Goal: Information Seeking & Learning: Learn about a topic

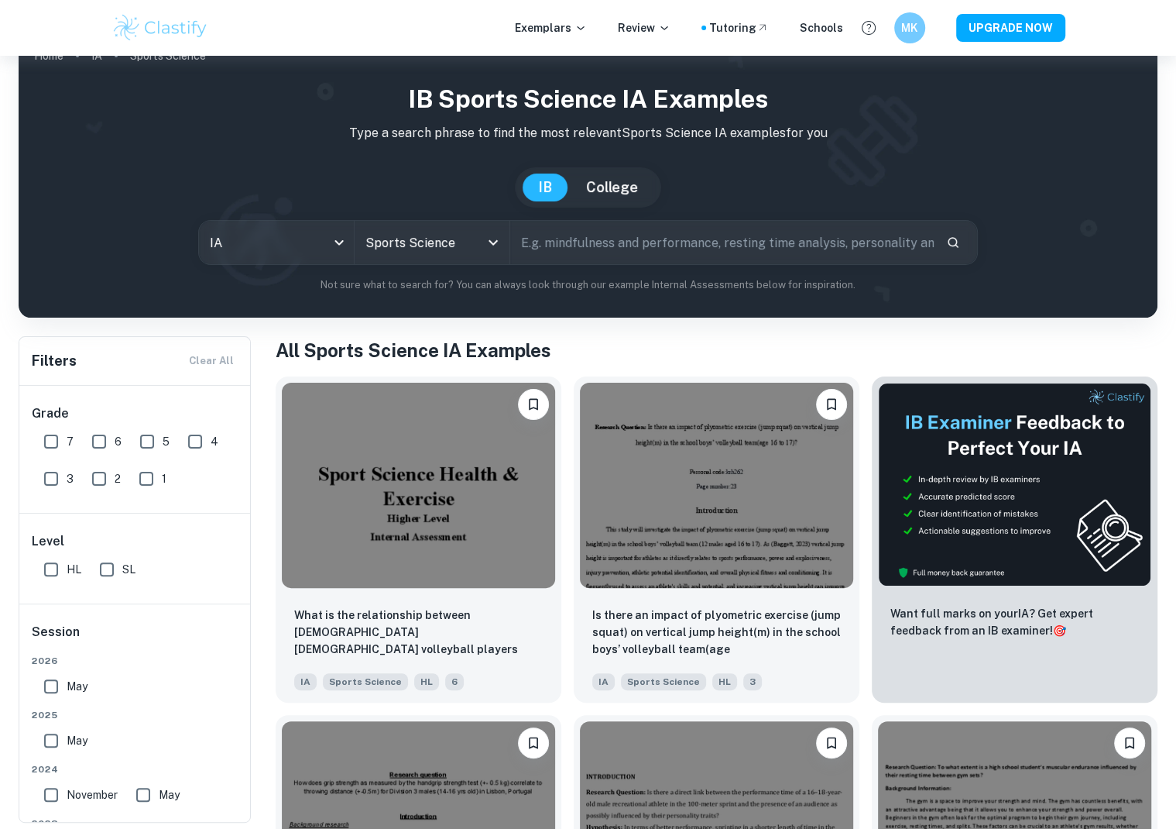
scroll to position [33, 0]
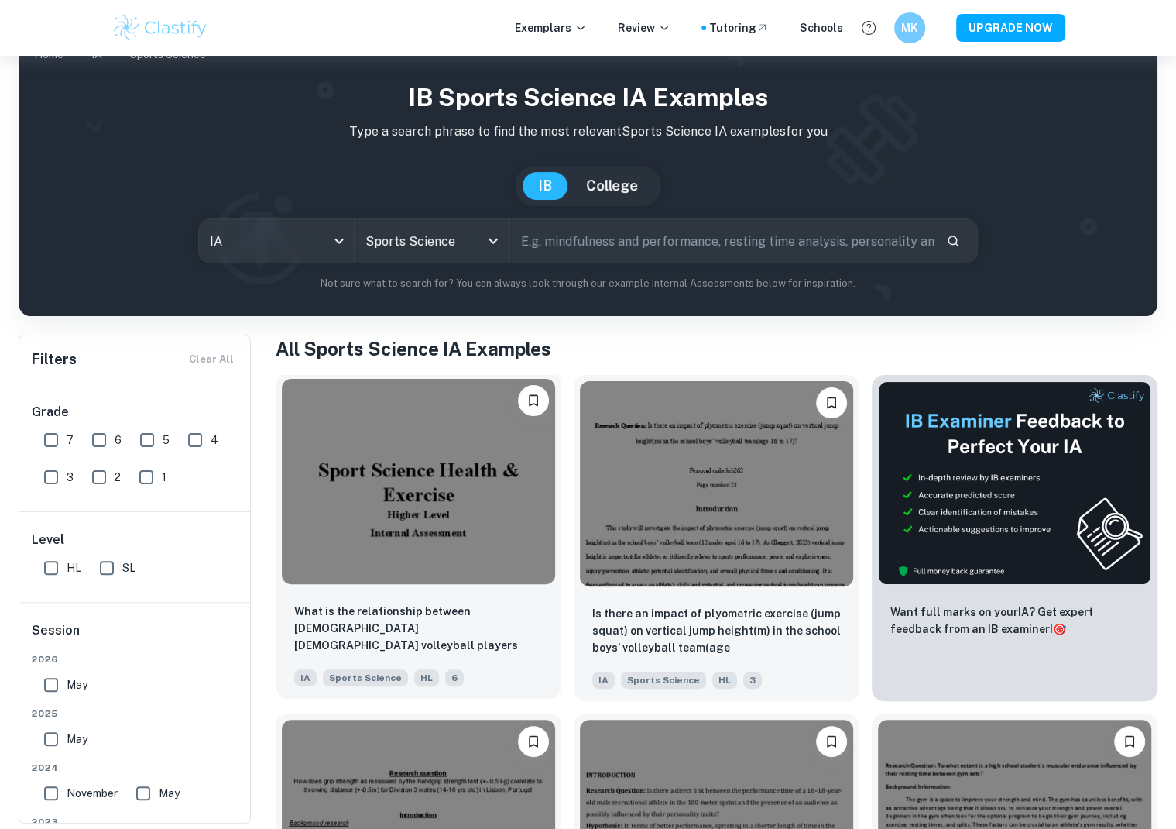
click at [405, 513] on img at bounding box center [418, 481] width 273 height 205
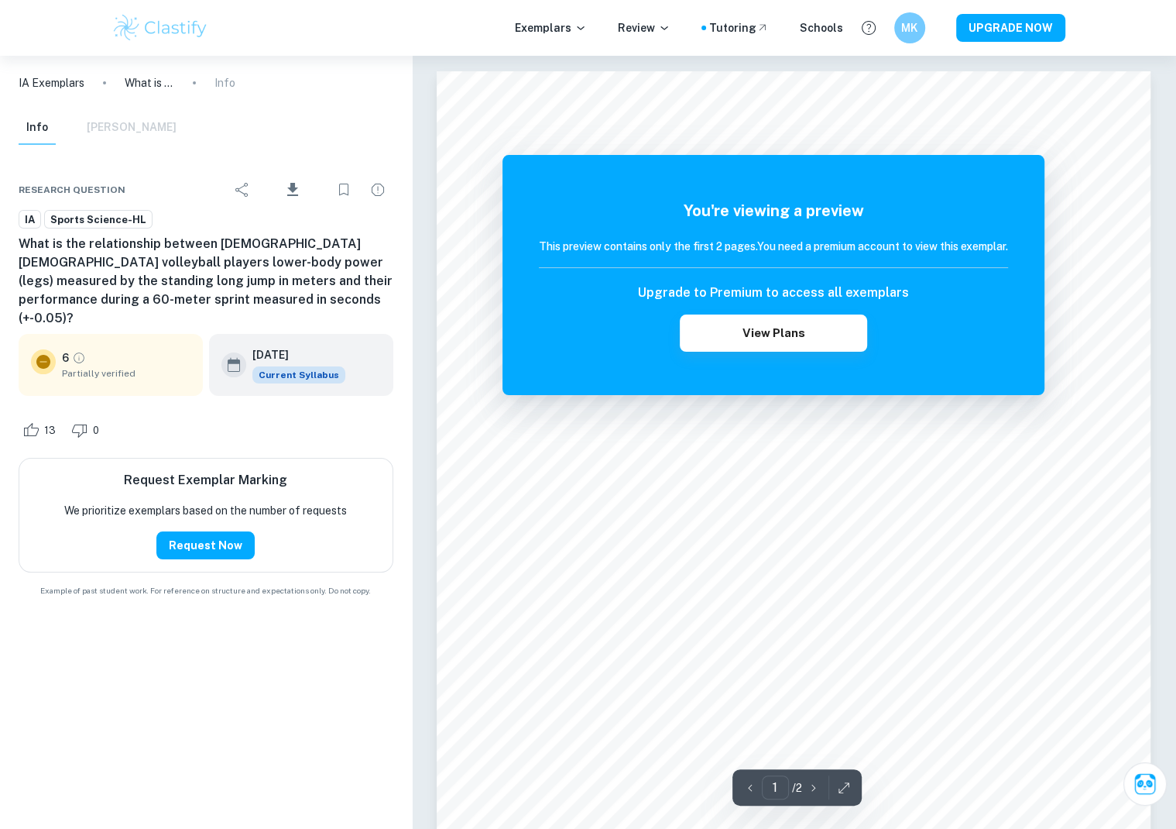
scroll to position [33, 0]
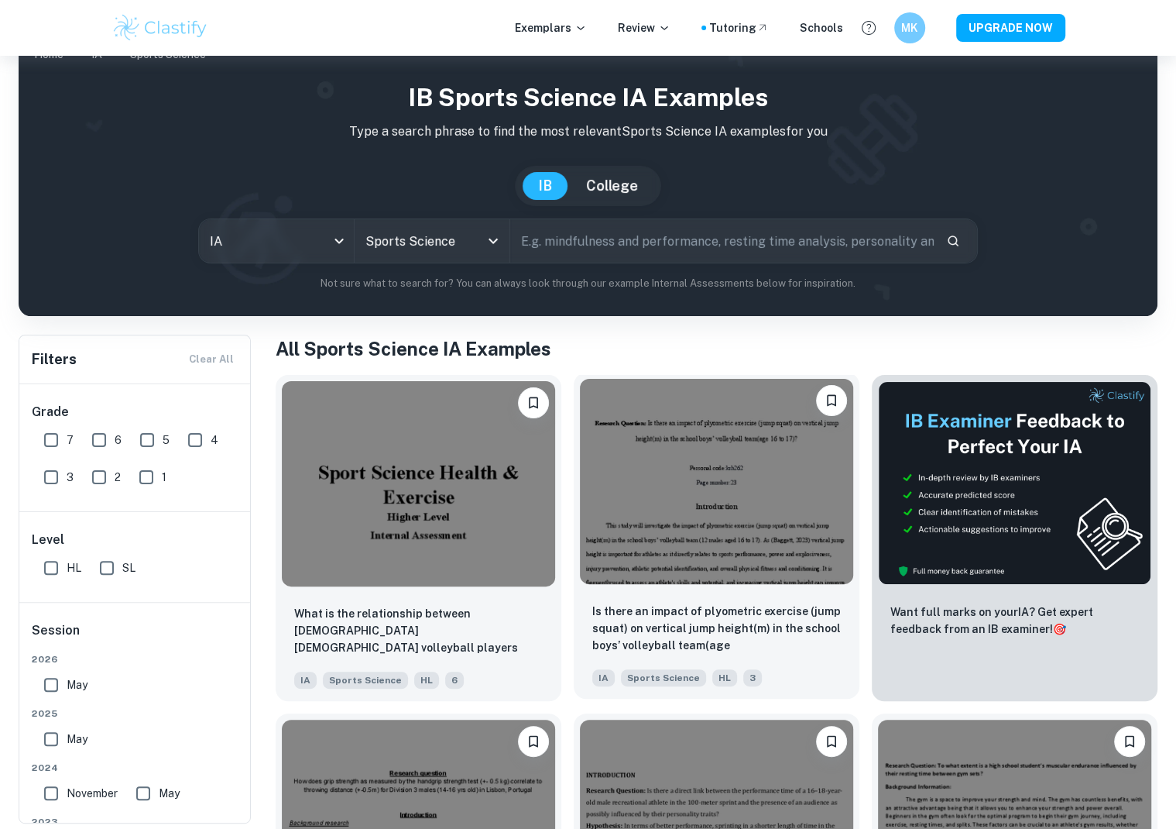
click at [716, 469] on img at bounding box center [716, 481] width 273 height 205
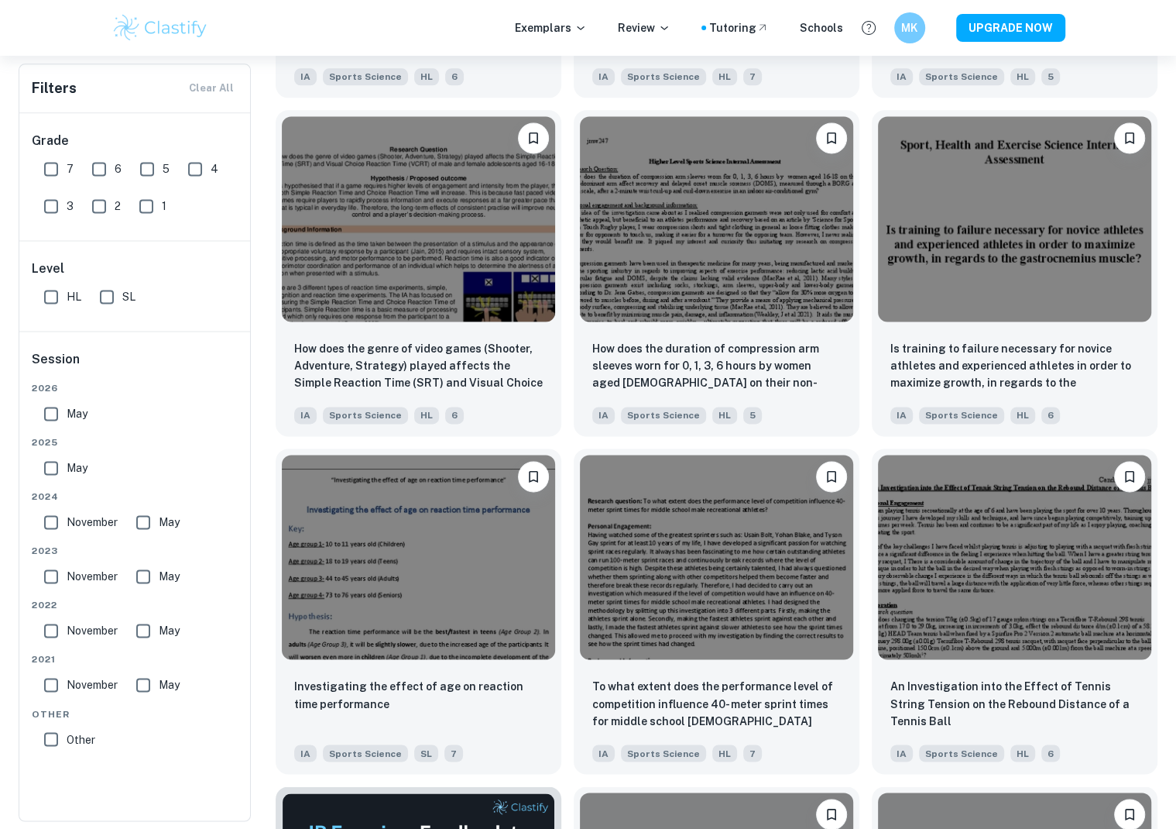
scroll to position [1681, 0]
